Goal: Check status: Check status

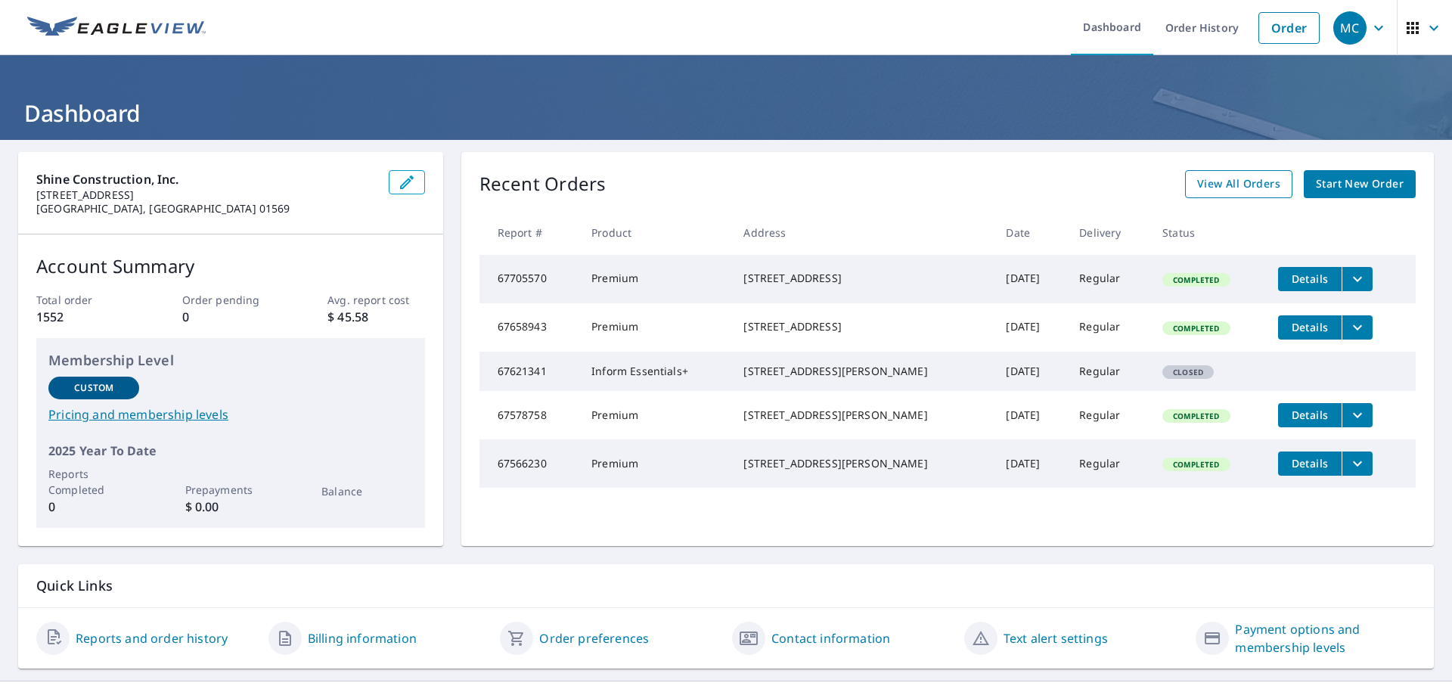
click at [1224, 181] on span "View All Orders" at bounding box center [1238, 184] width 83 height 19
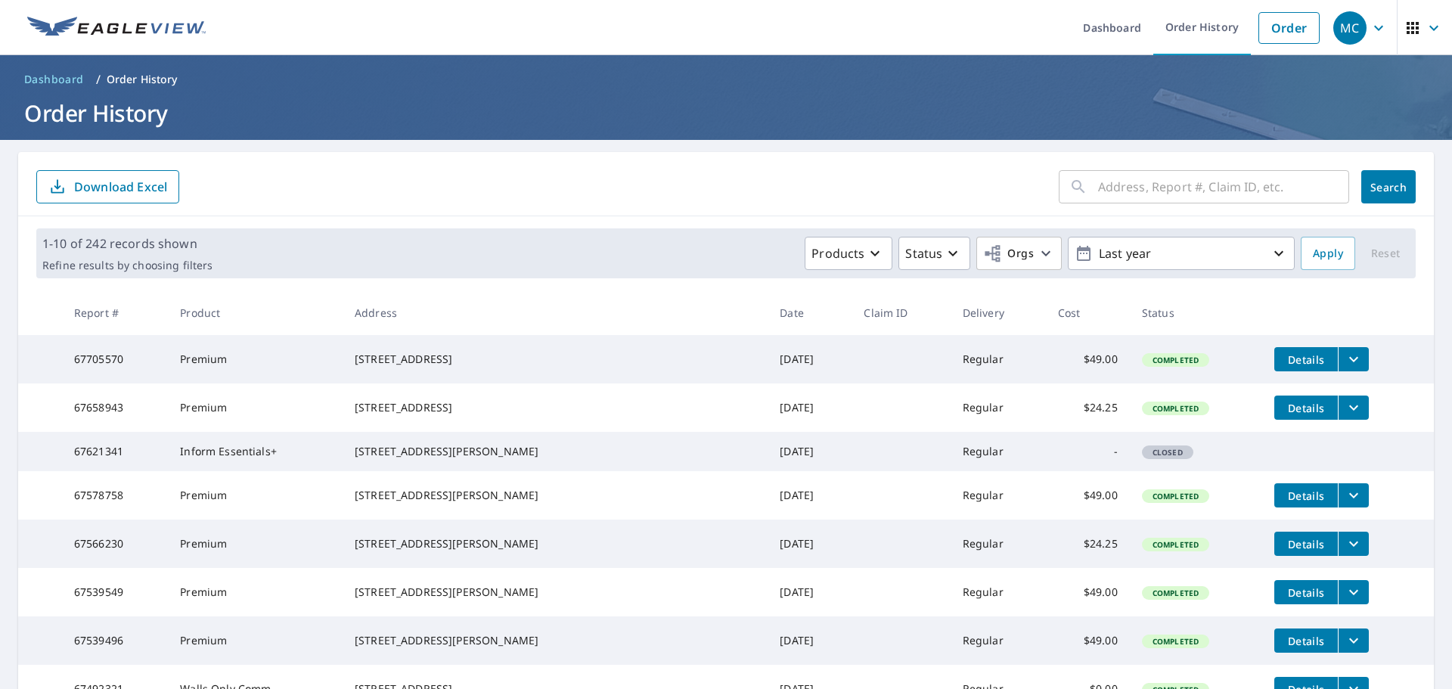
click at [1200, 187] on input "text" at bounding box center [1223, 187] width 251 height 42
type input "620 potters"
click at [1361, 178] on button "Search" at bounding box center [1388, 186] width 54 height 33
